Goal: Book appointment/travel/reservation

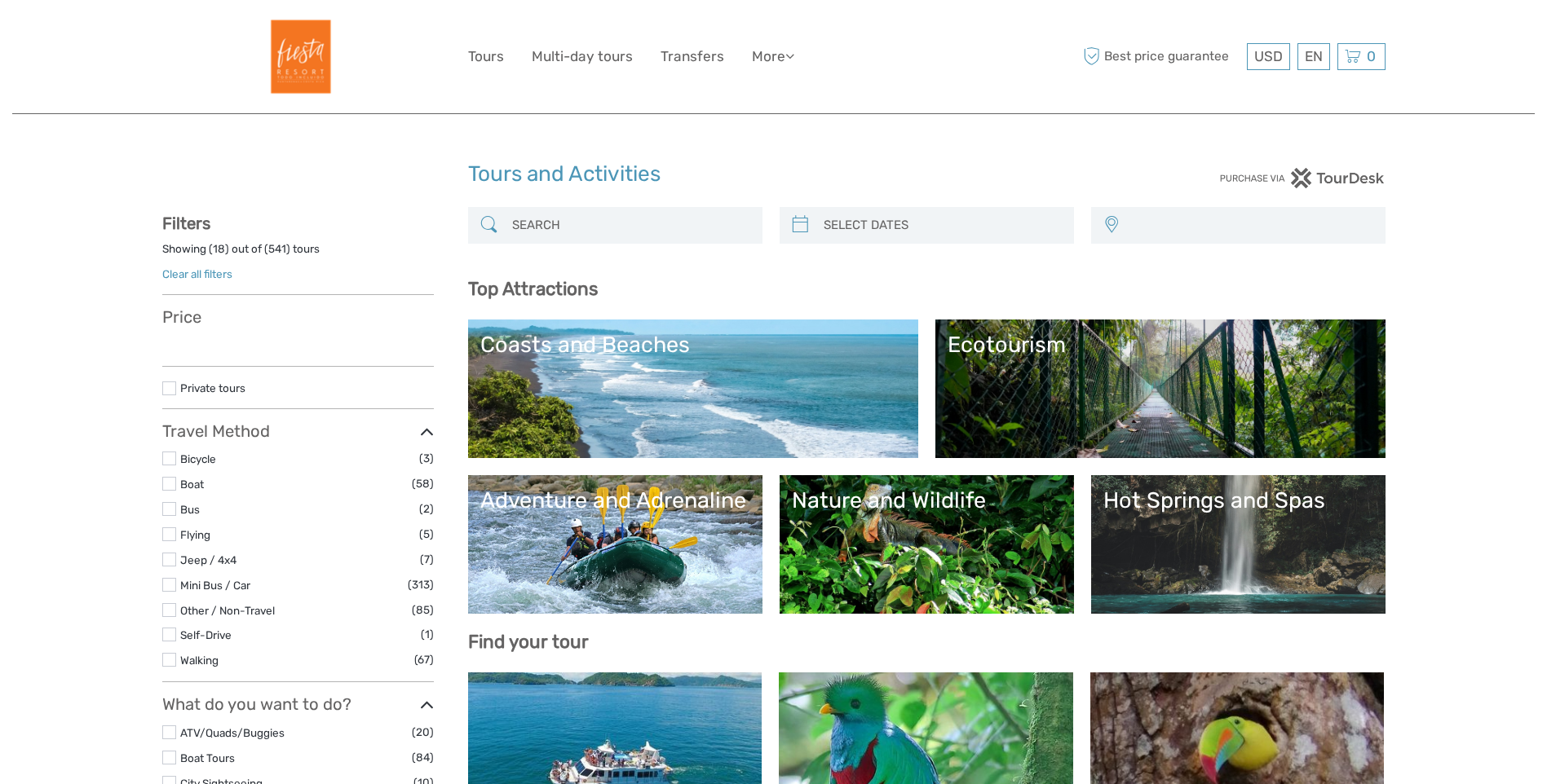
select select
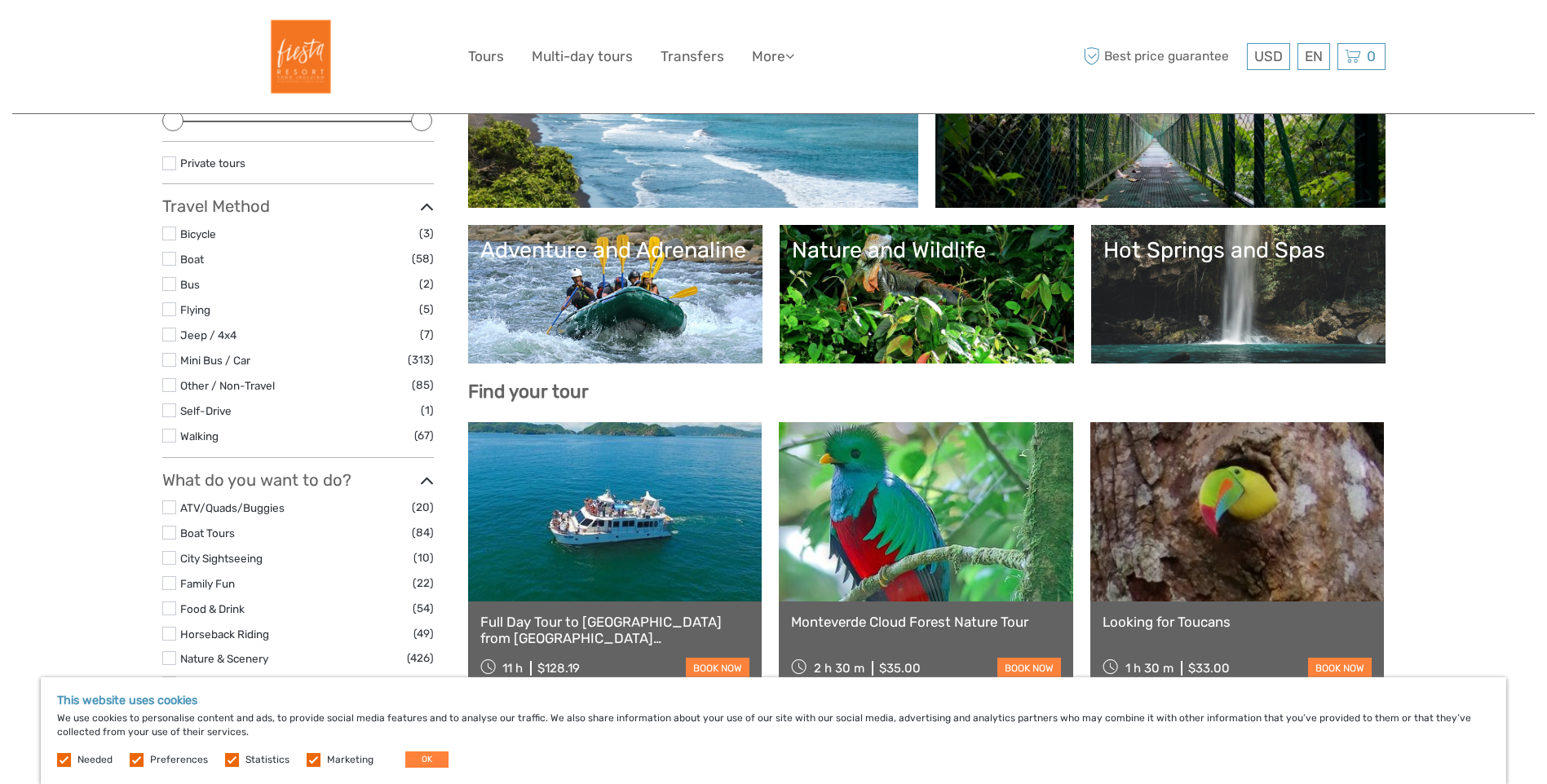
scroll to position [245, 0]
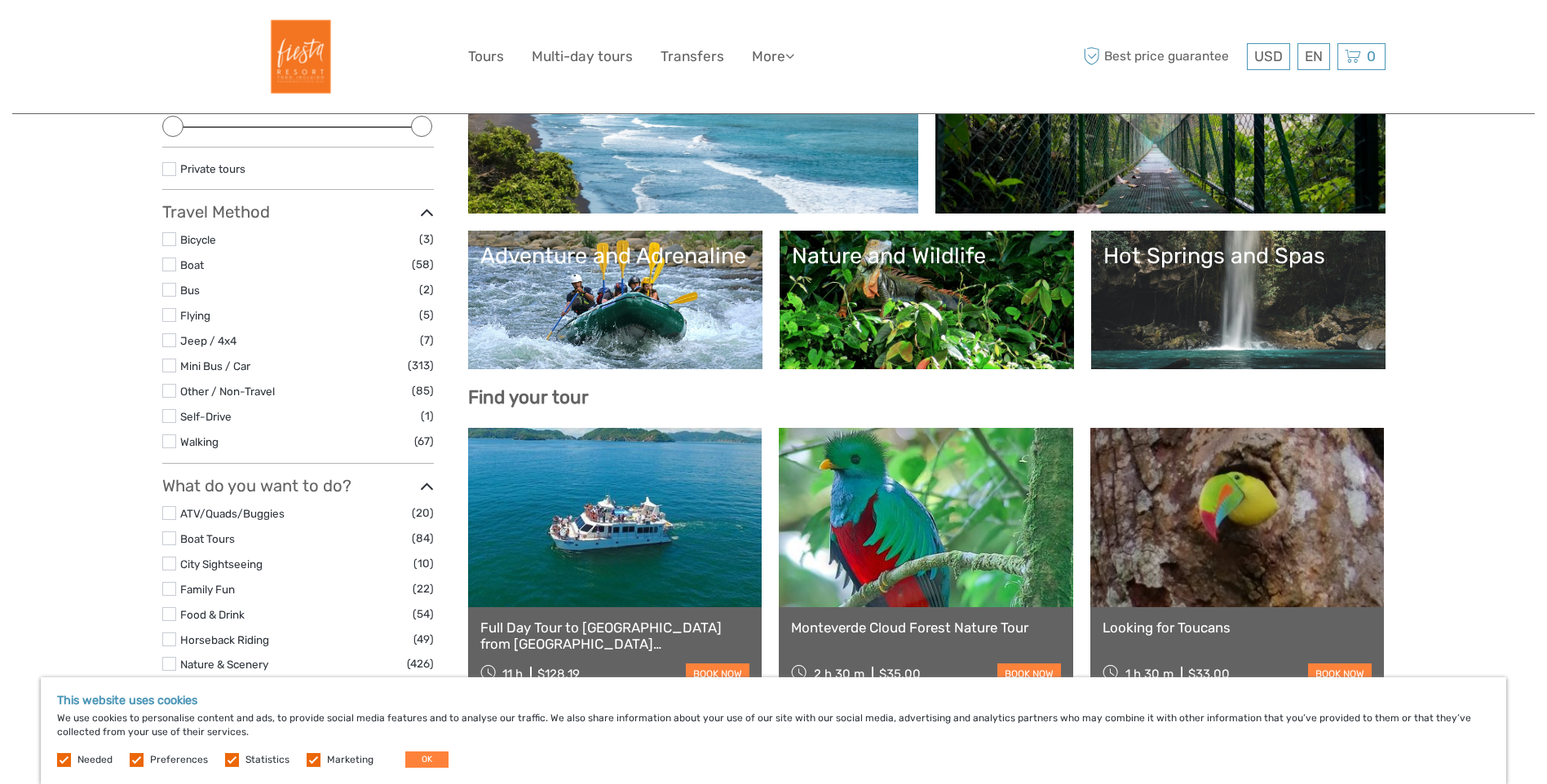
click at [946, 296] on link "Nature and Wildlife" at bounding box center [927, 300] width 270 height 114
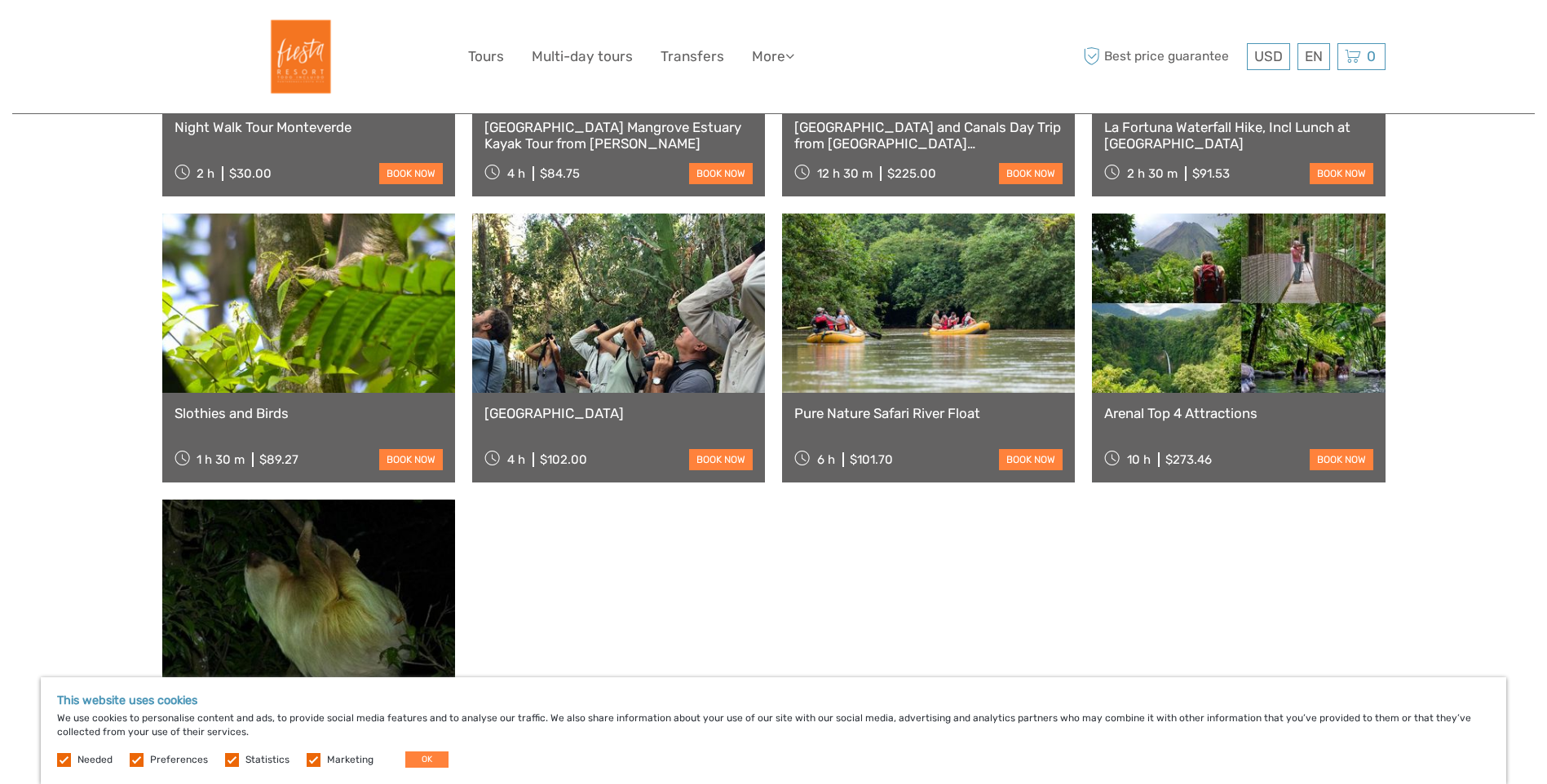
scroll to position [897, 0]
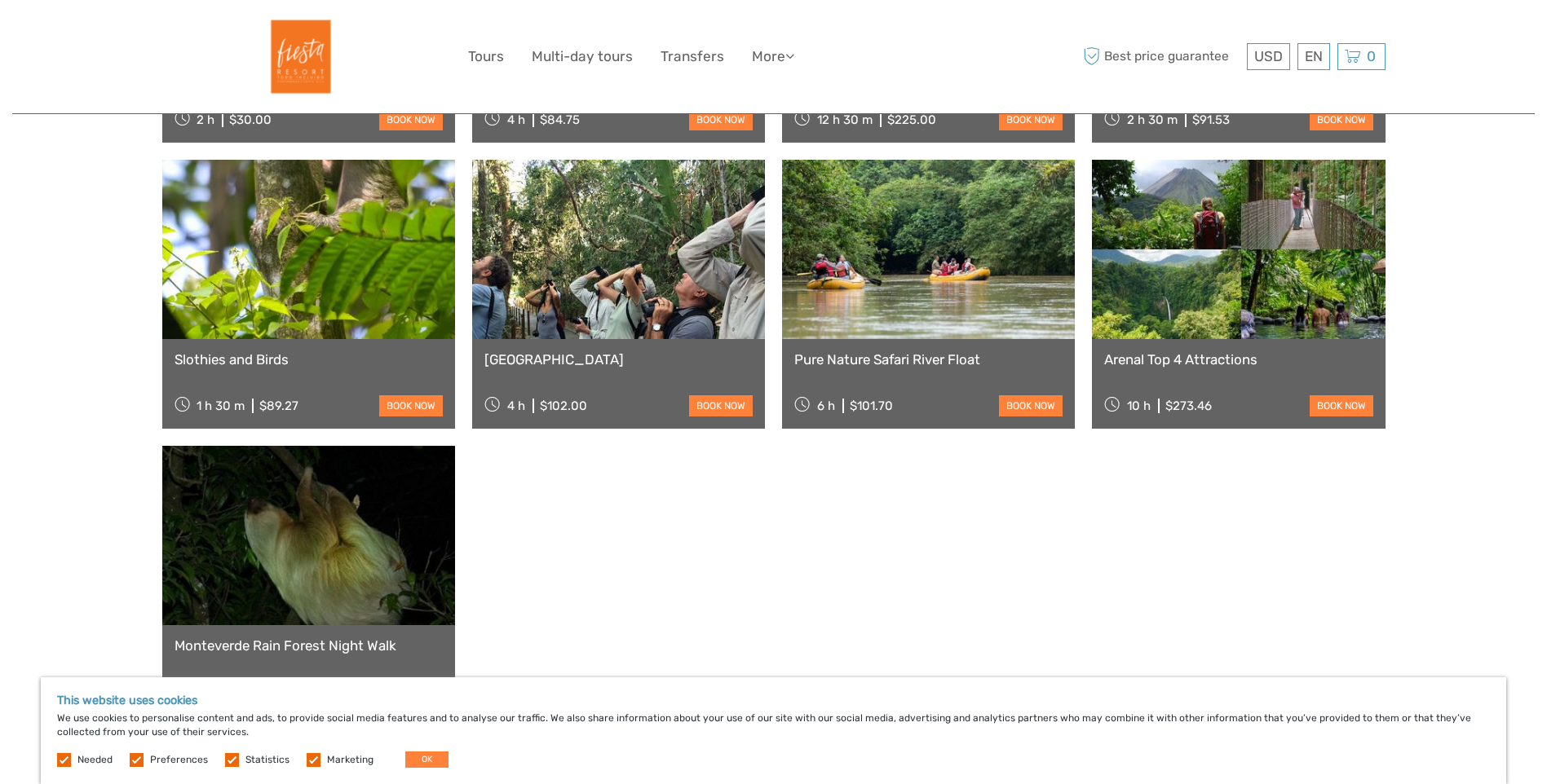
click at [1277, 268] on link at bounding box center [1238, 249] width 292 height 179
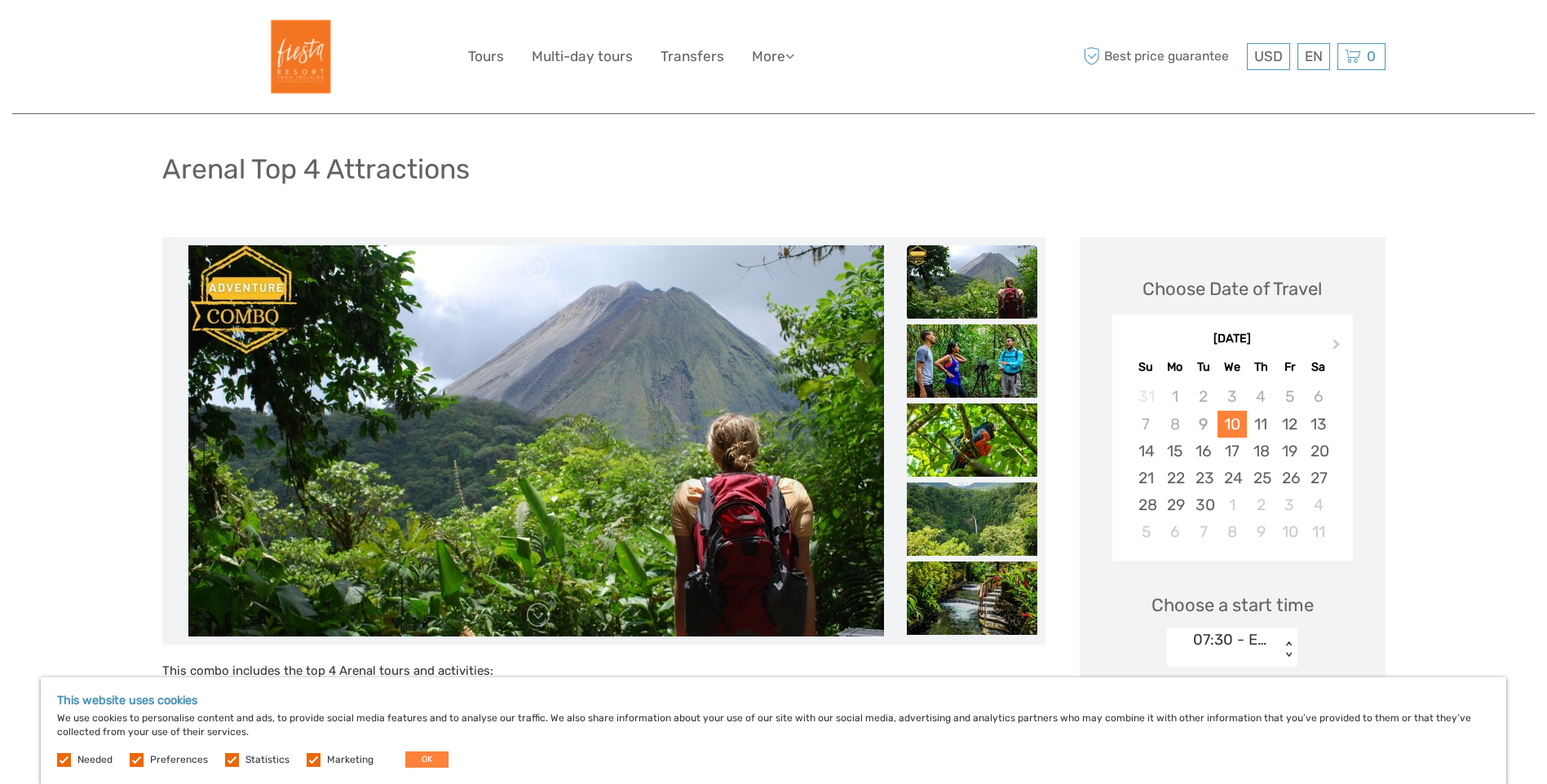
scroll to position [82, 0]
